Goal: Find specific page/section: Find specific page/section

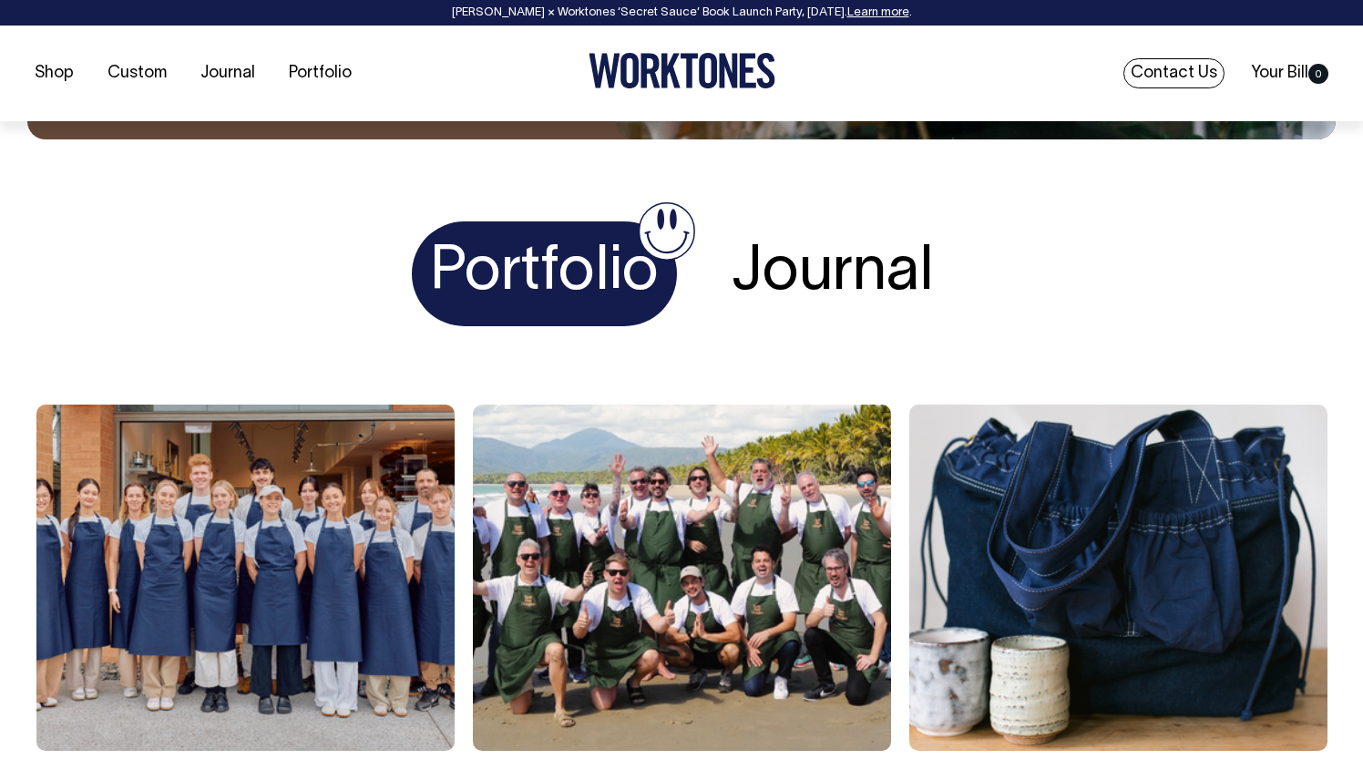
scroll to position [2911, 0]
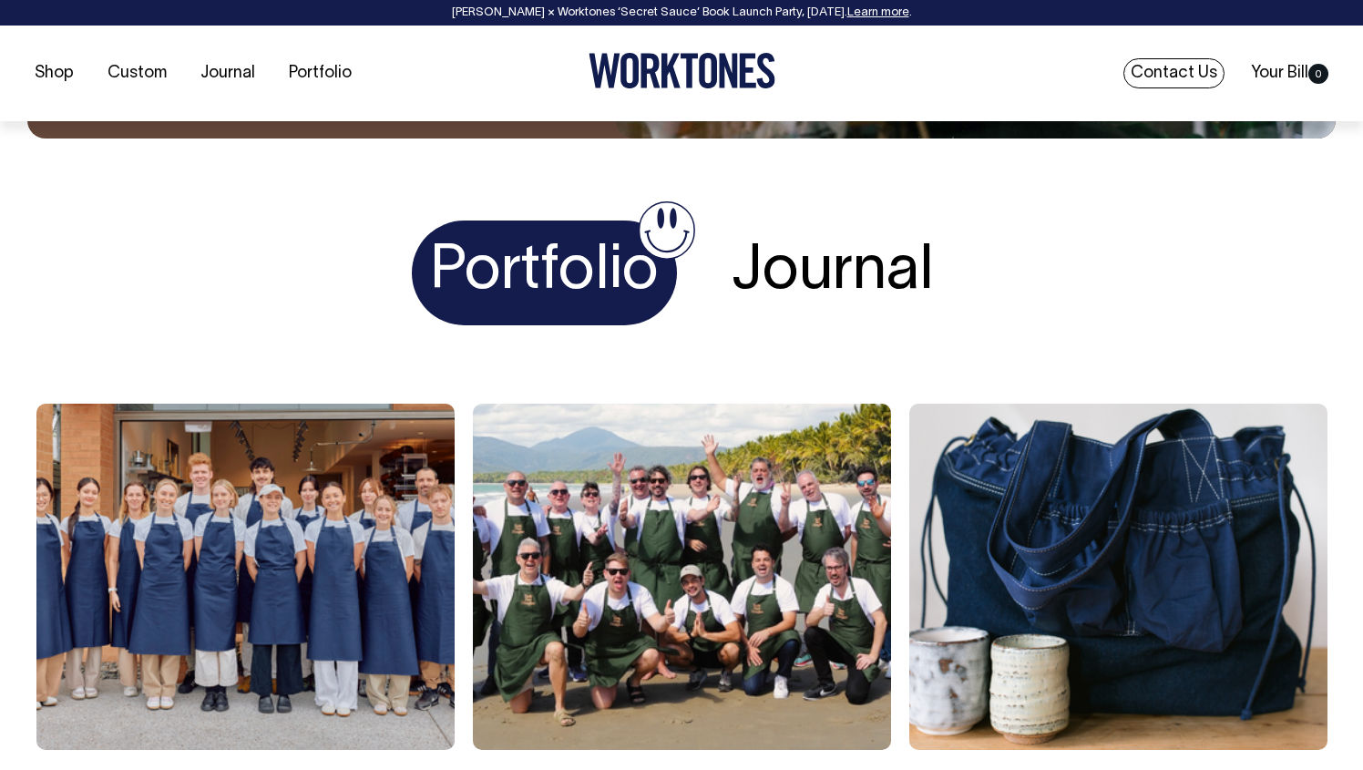
click at [1190, 78] on link "Contact Us" at bounding box center [1174, 73] width 101 height 30
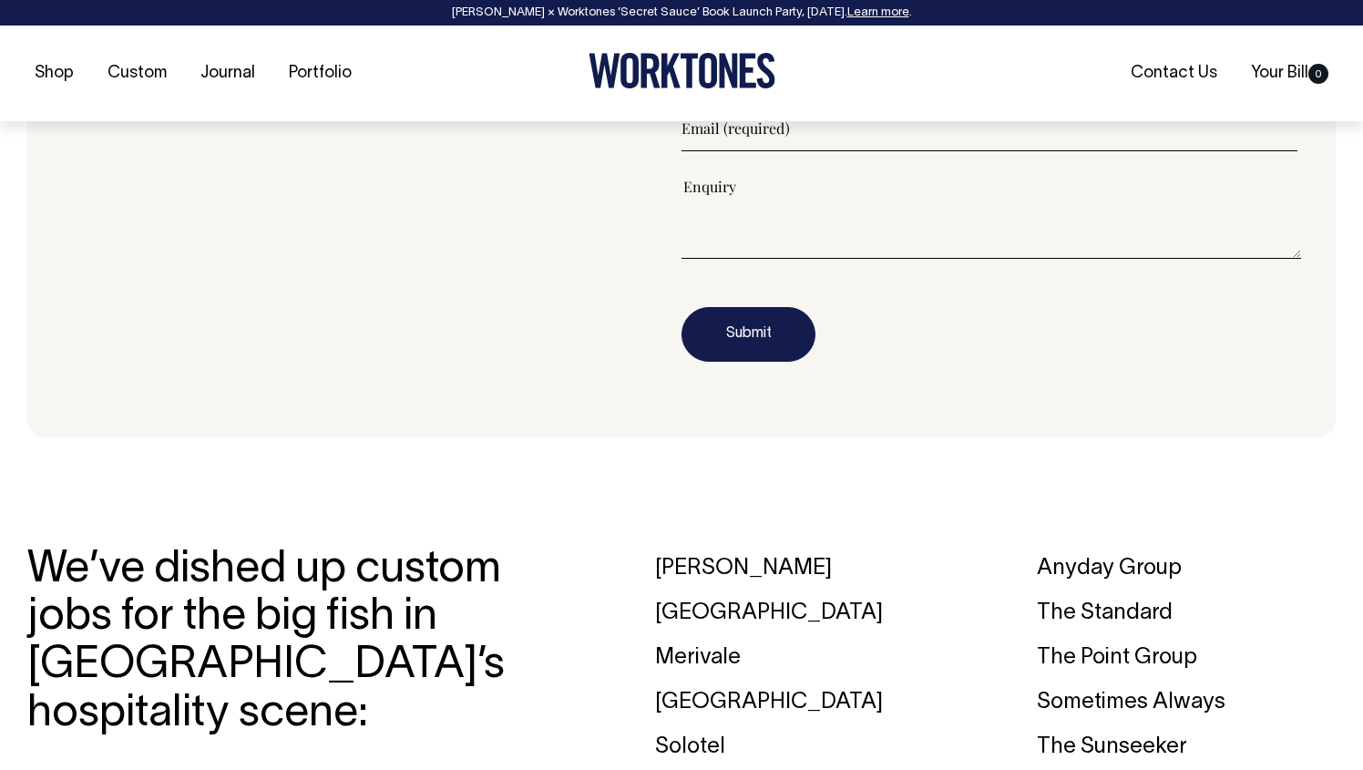
scroll to position [2377, 0]
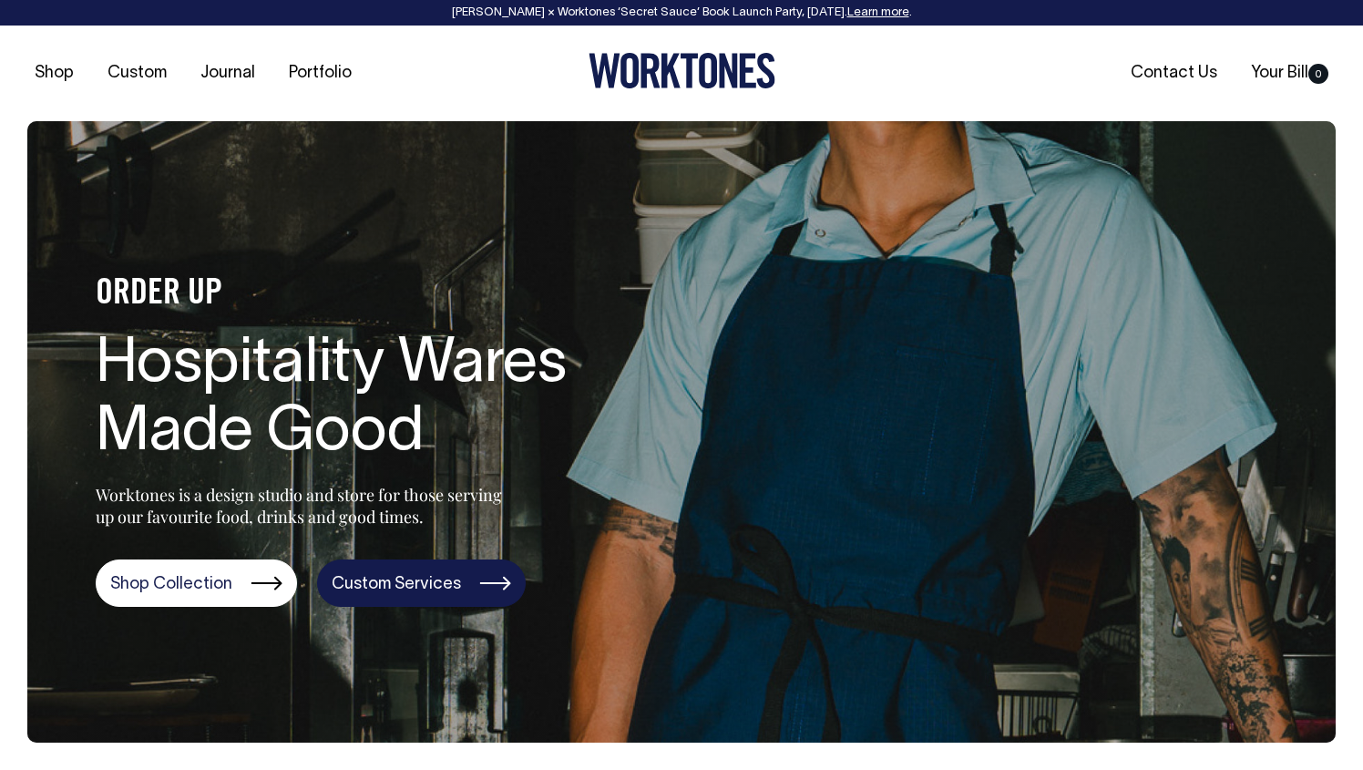
click at [405, 587] on link "Custom Services" at bounding box center [421, 582] width 209 height 47
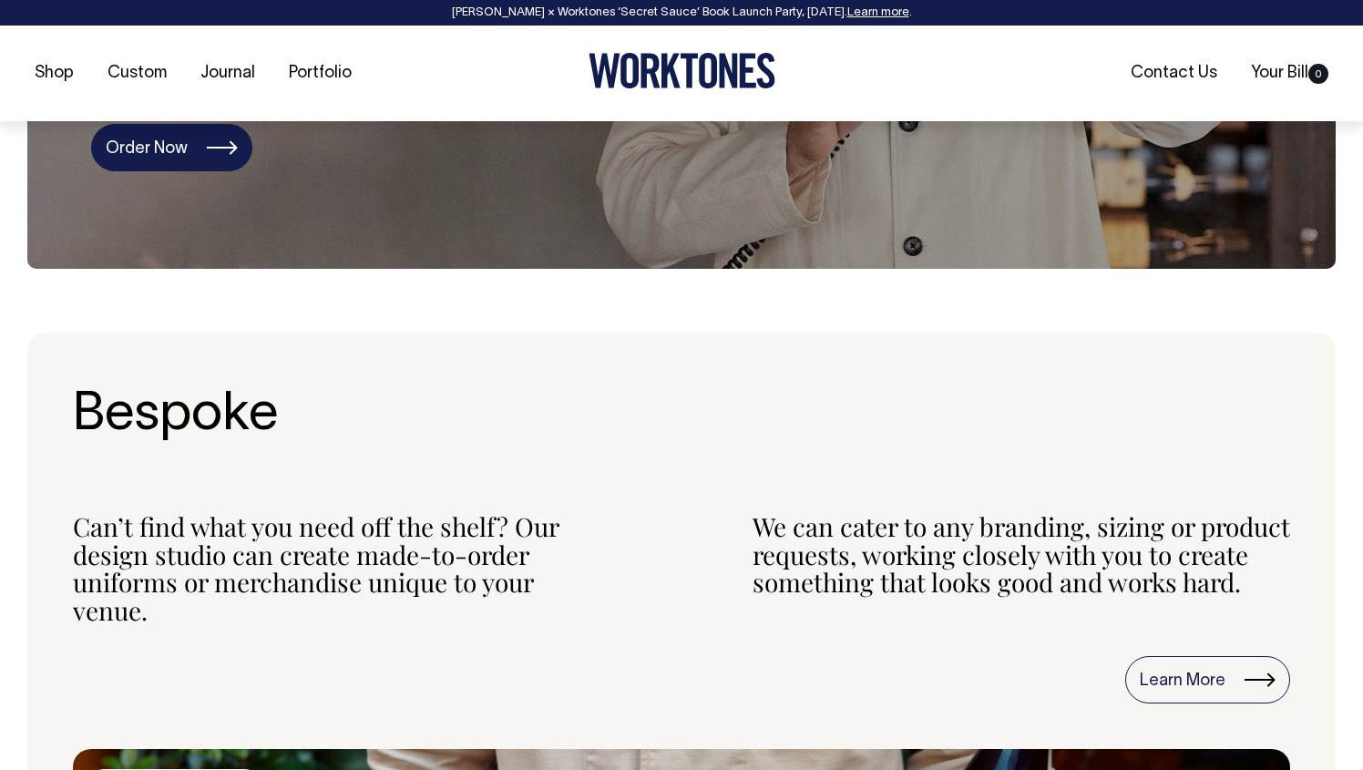
click at [187, 164] on link "Order Now" at bounding box center [171, 147] width 161 height 47
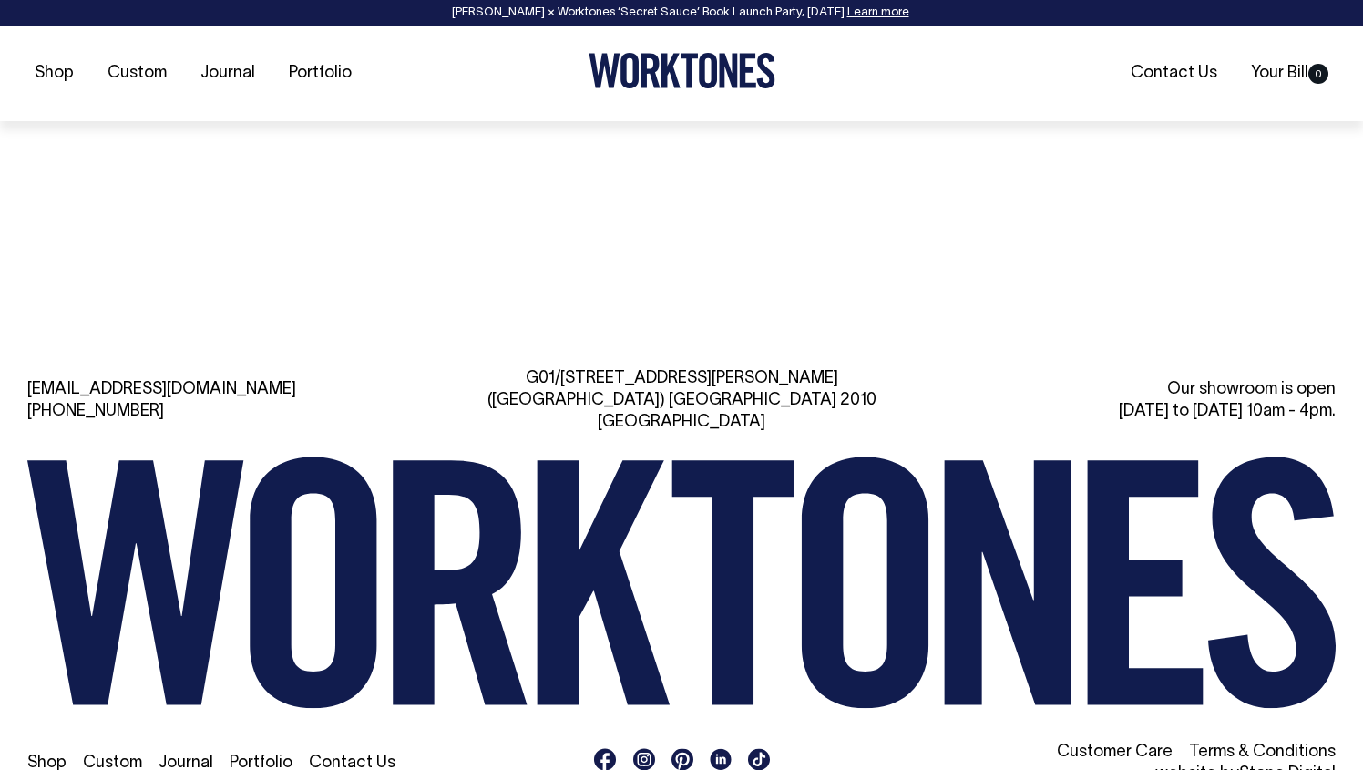
scroll to position [7629, 0]
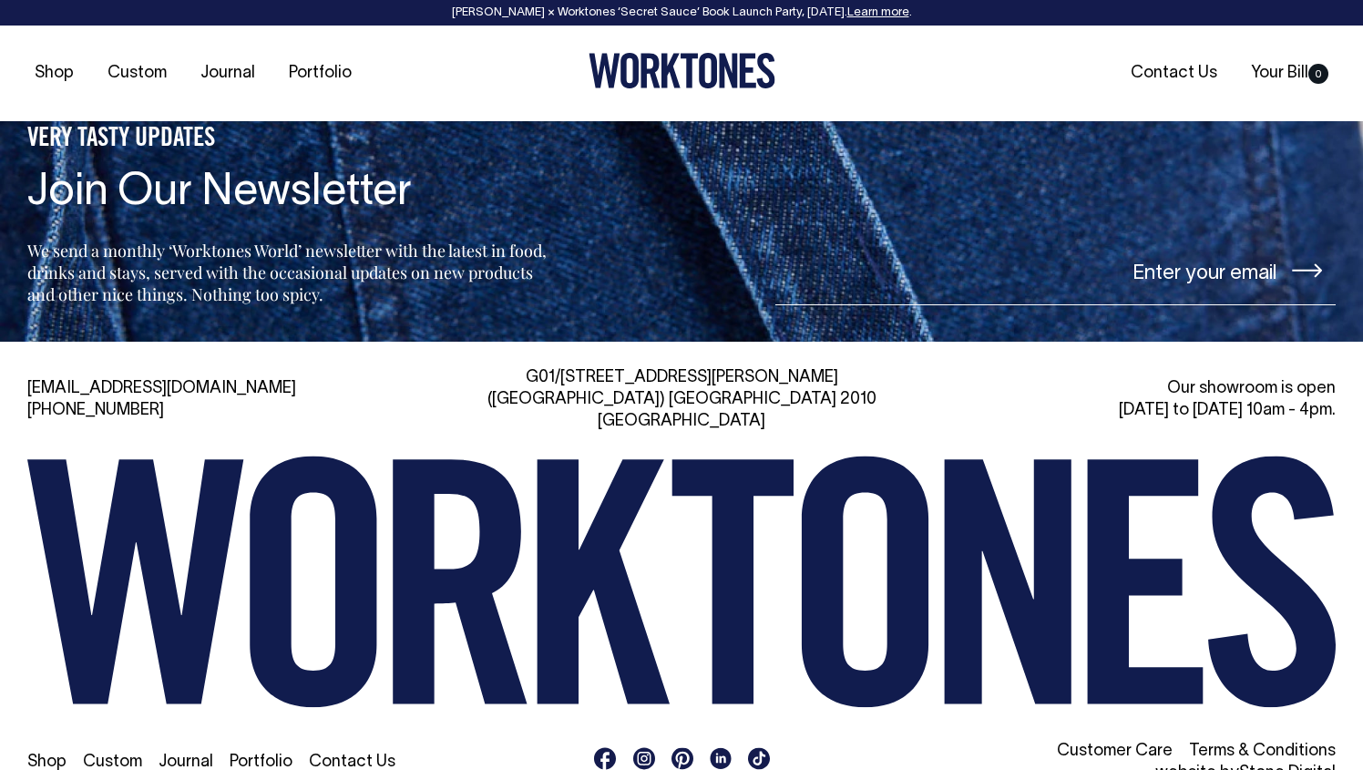
click at [1291, 765] on link "Stone Digital" at bounding box center [1287, 772] width 97 height 15
